Goal: Transaction & Acquisition: Purchase product/service

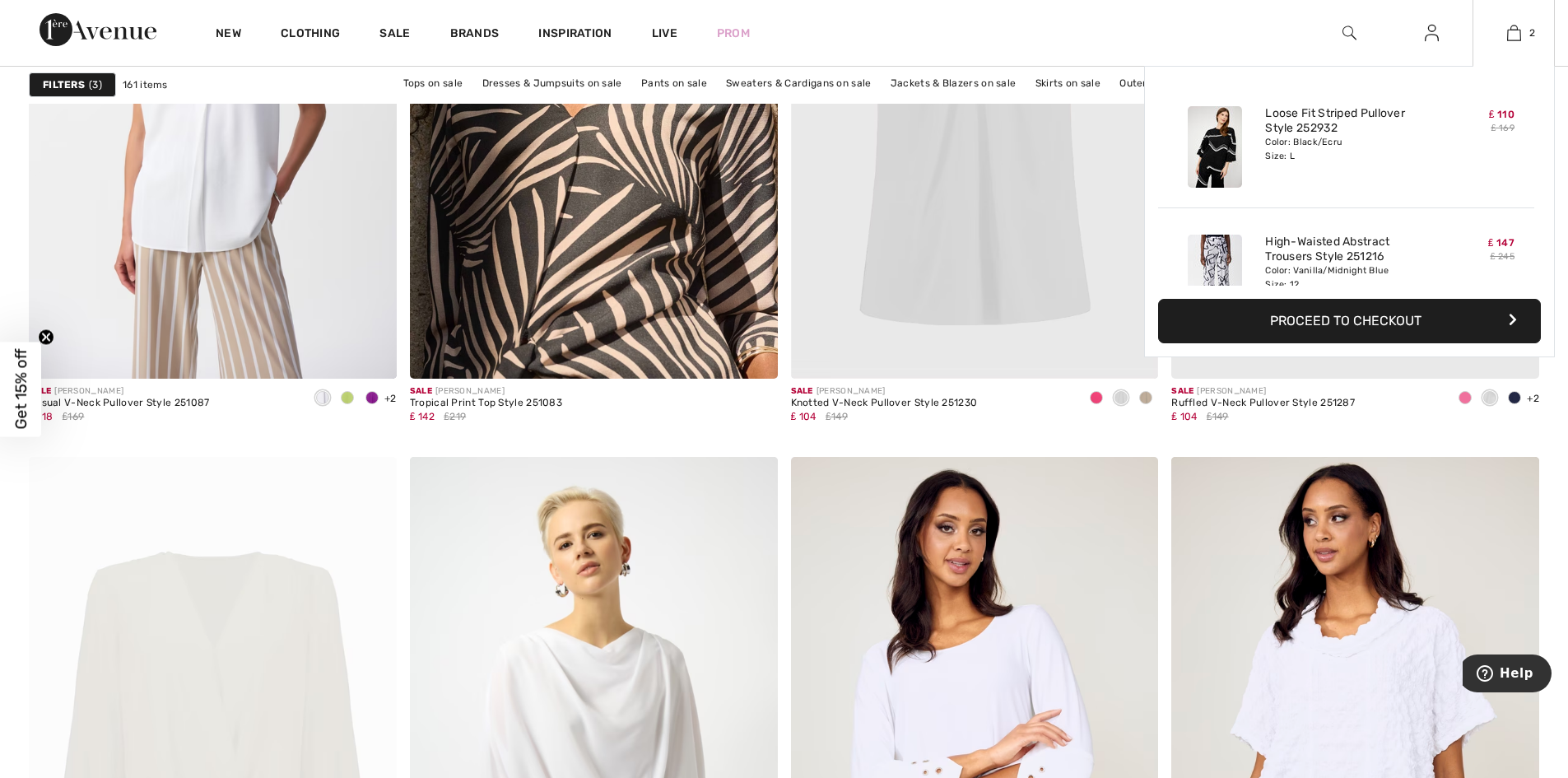
click at [1219, 263] on img at bounding box center [1215, 275] width 54 height 82
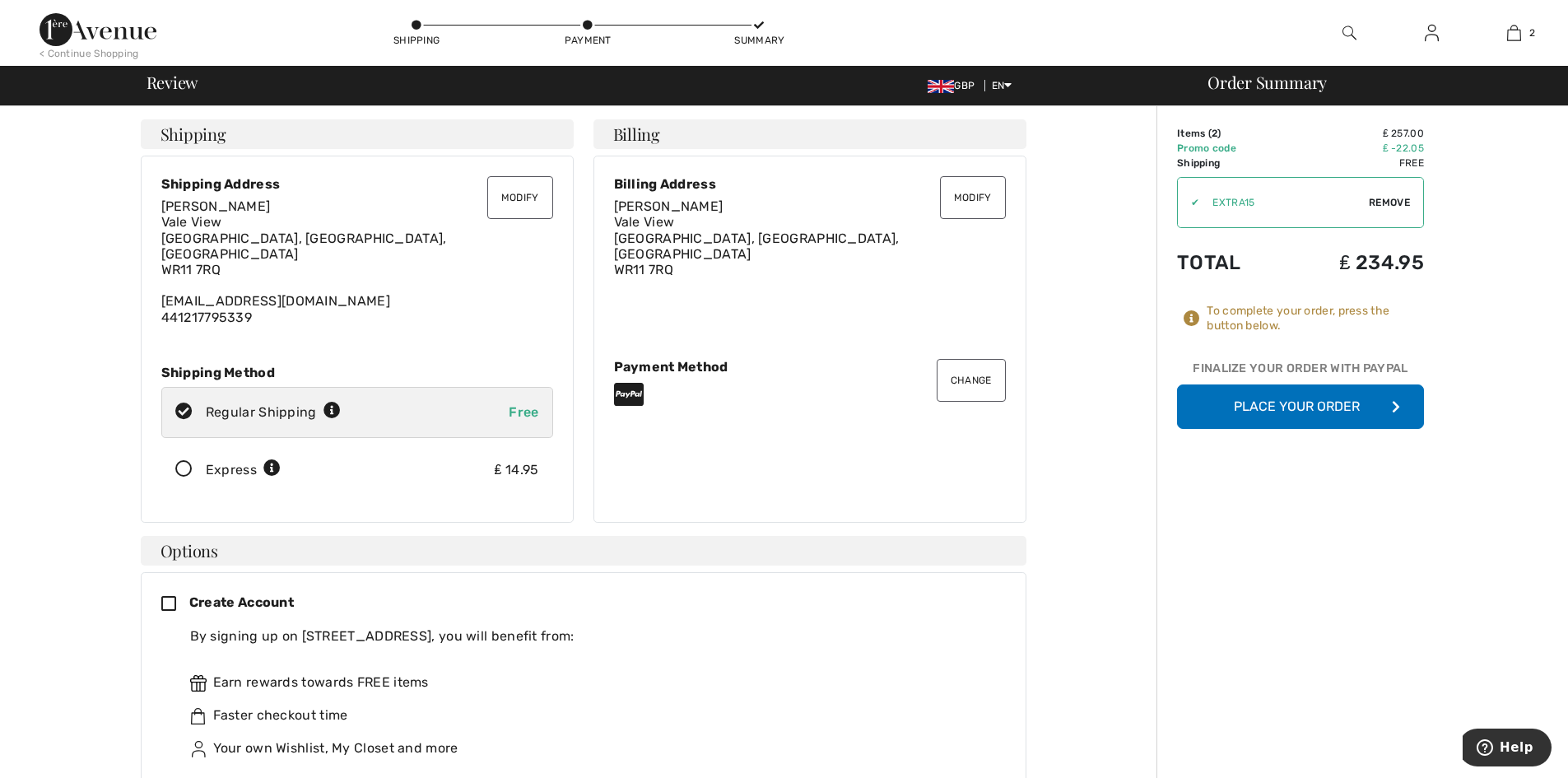
click at [1274, 412] on button "Place Your Order" at bounding box center [1300, 407] width 247 height 44
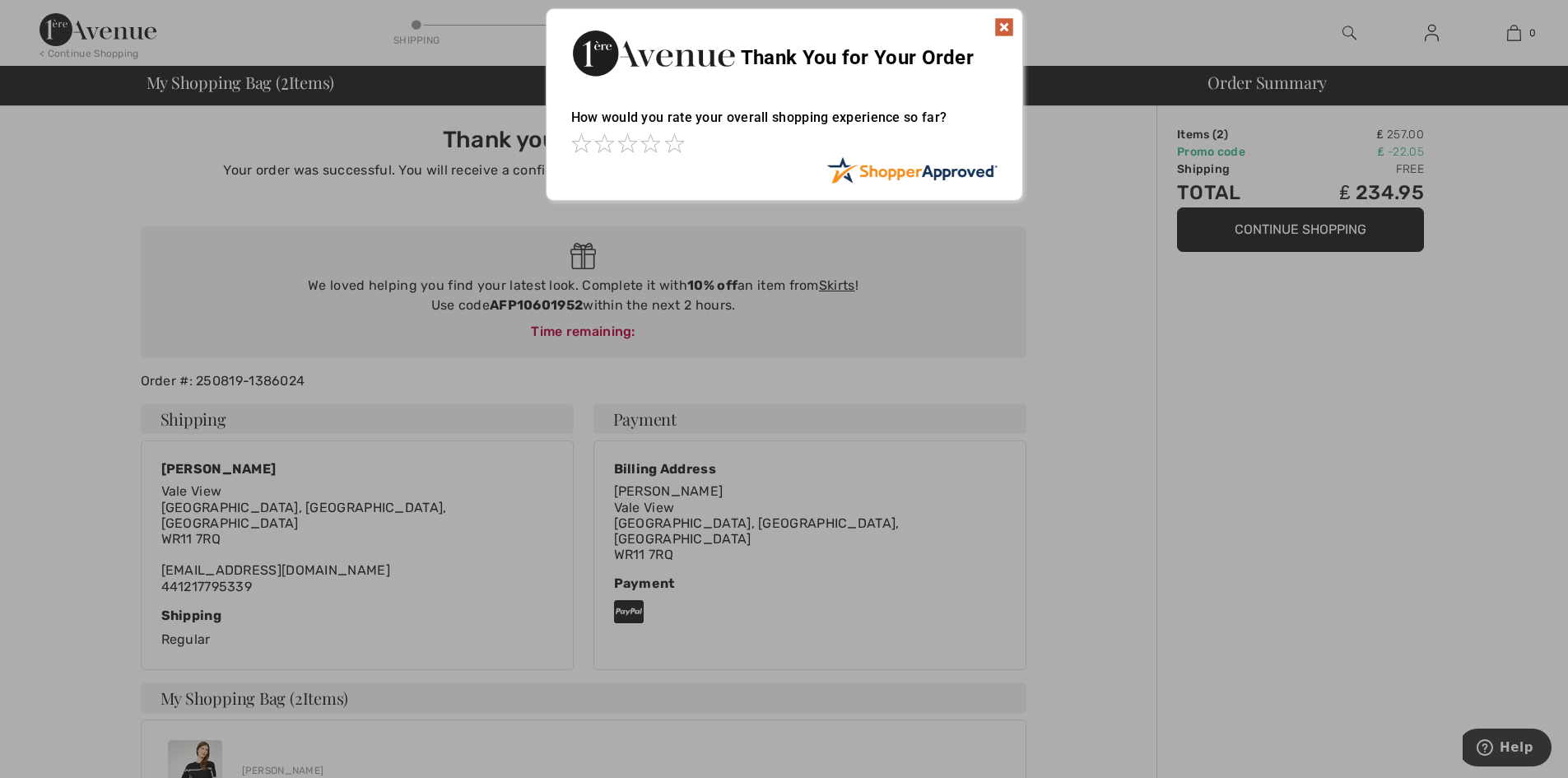
click at [1003, 22] on img at bounding box center [1004, 27] width 20 height 20
